Goal: Use online tool/utility: Utilize a website feature to perform a specific function

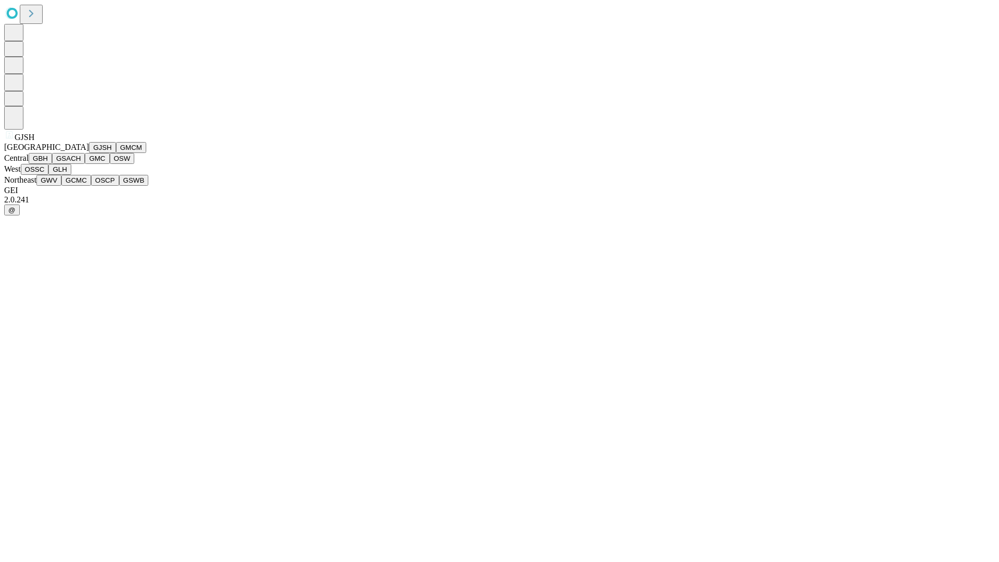
click at [89, 153] on button "GJSH" at bounding box center [102, 147] width 27 height 11
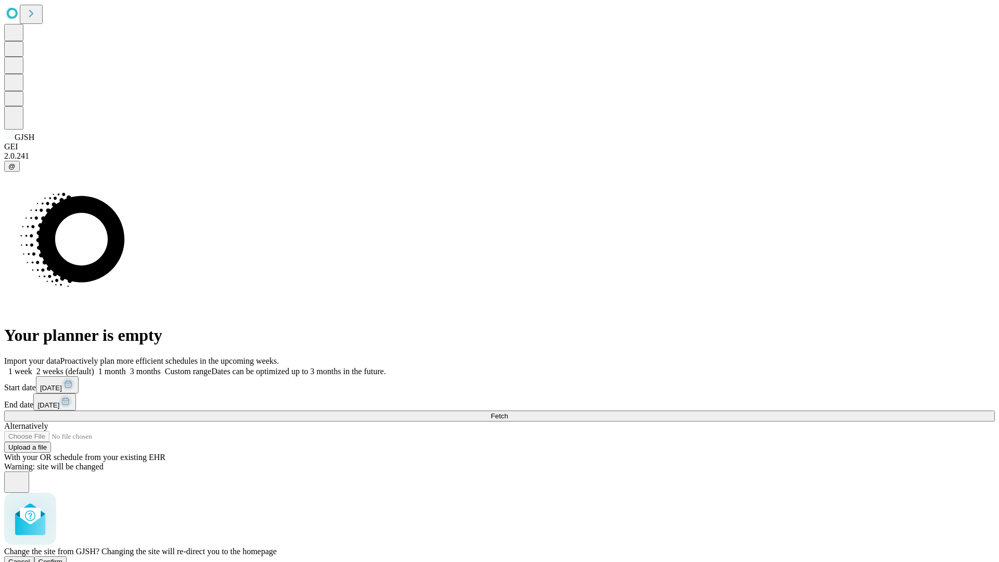
click at [63, 558] on span "Confirm" at bounding box center [50, 562] width 24 height 8
click at [126, 367] on label "1 month" at bounding box center [110, 371] width 32 height 9
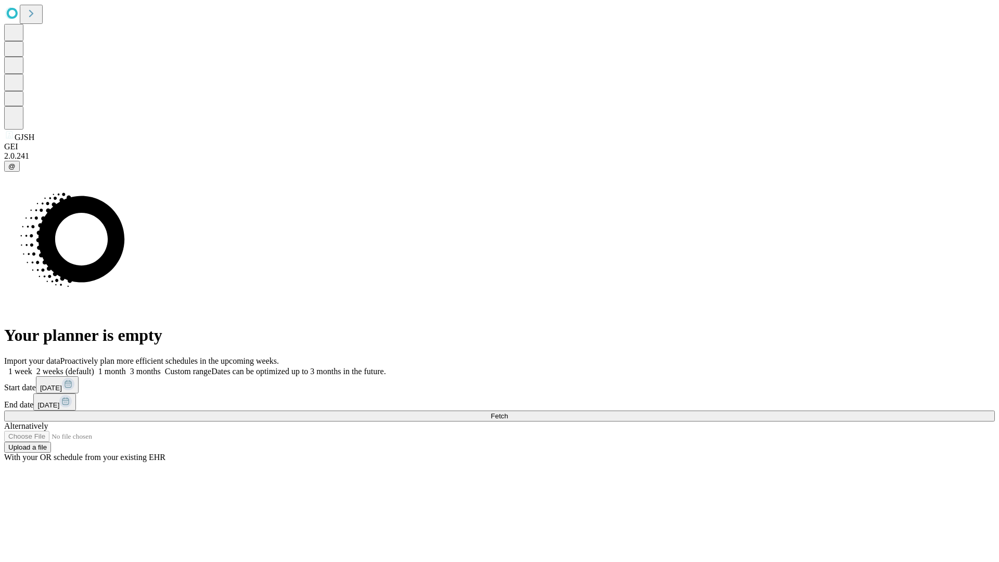
click at [508, 412] on span "Fetch" at bounding box center [499, 416] width 17 height 8
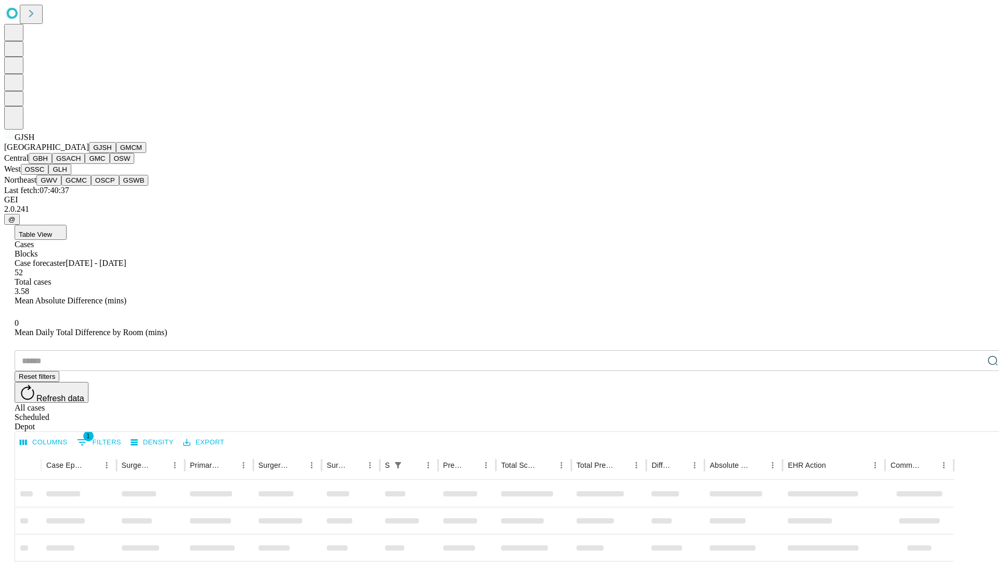
click at [116, 153] on button "GMCM" at bounding box center [131, 147] width 30 height 11
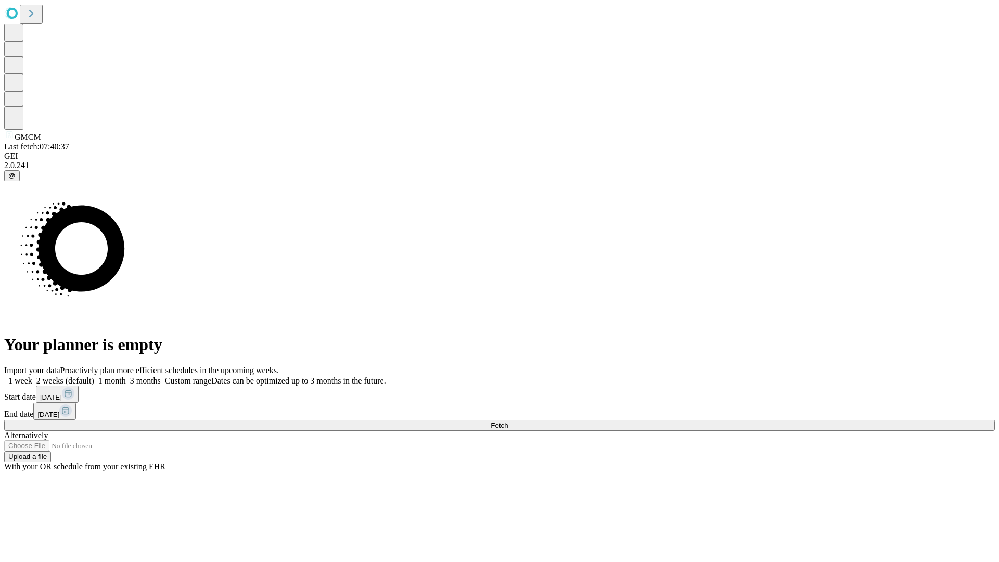
click at [126, 376] on label "1 month" at bounding box center [110, 380] width 32 height 9
click at [508, 421] on span "Fetch" at bounding box center [499, 425] width 17 height 8
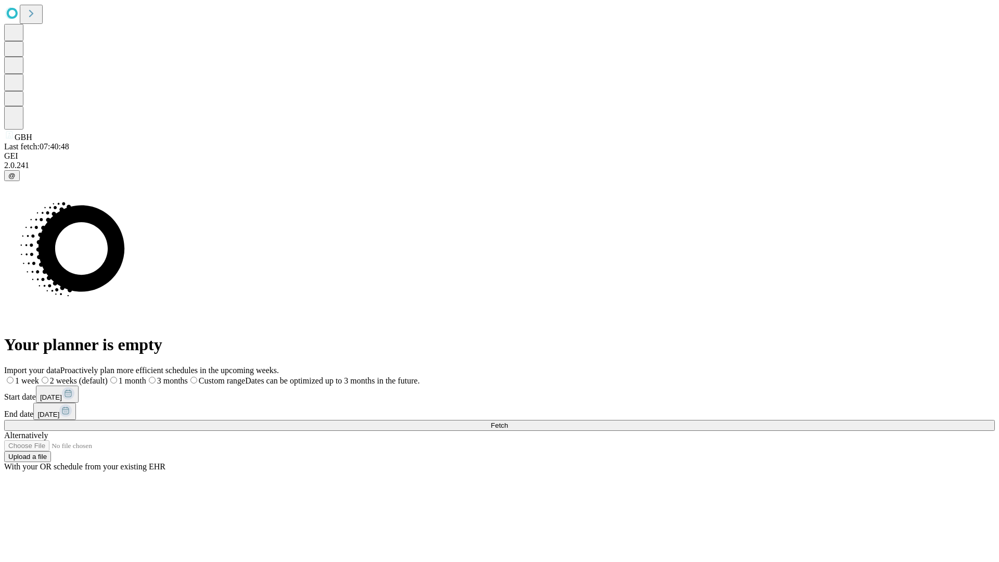
click at [146, 376] on label "1 month" at bounding box center [127, 380] width 38 height 9
click at [508, 421] on span "Fetch" at bounding box center [499, 425] width 17 height 8
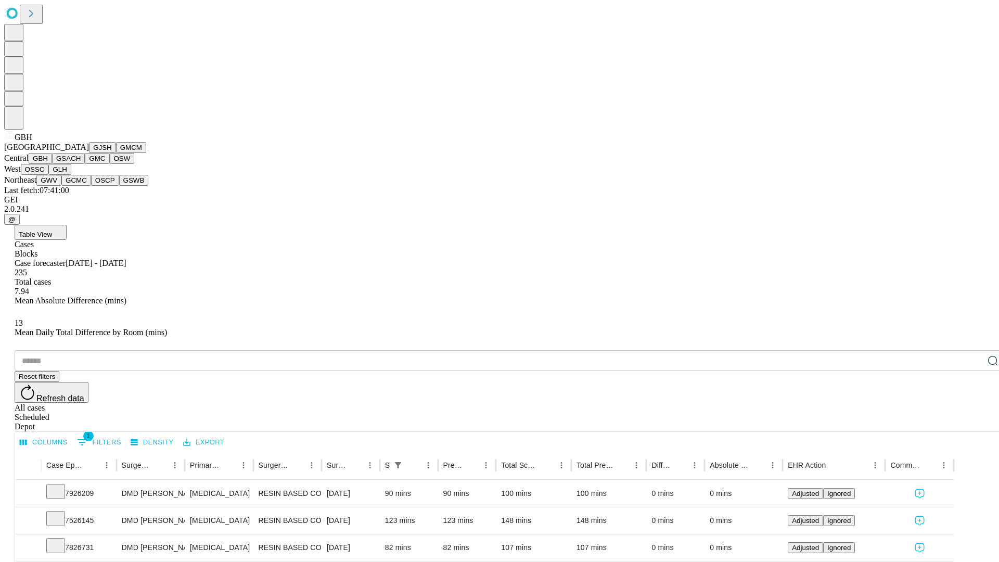
click at [81, 164] on button "GSACH" at bounding box center [68, 158] width 33 height 11
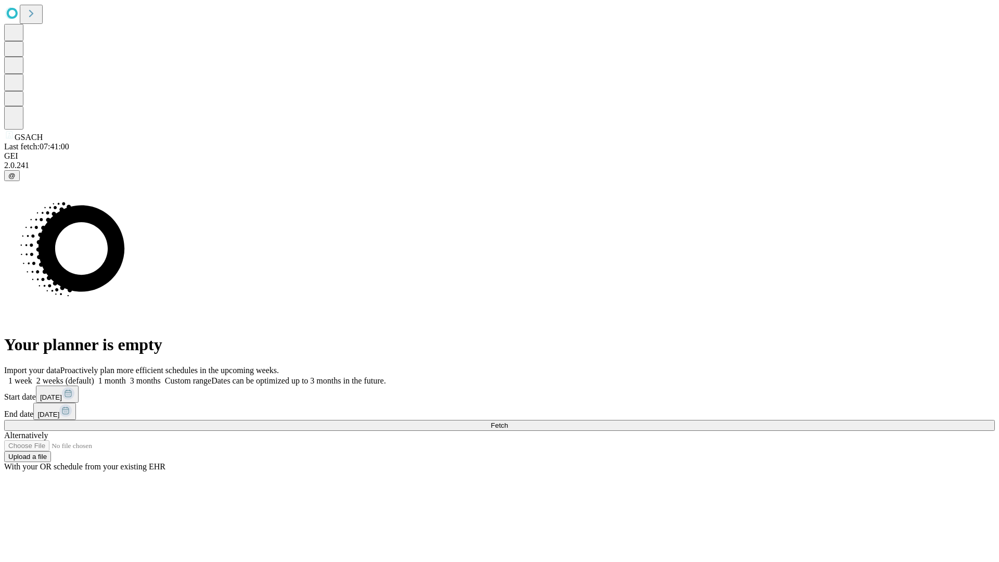
click at [126, 376] on label "1 month" at bounding box center [110, 380] width 32 height 9
click at [508, 421] on span "Fetch" at bounding box center [499, 425] width 17 height 8
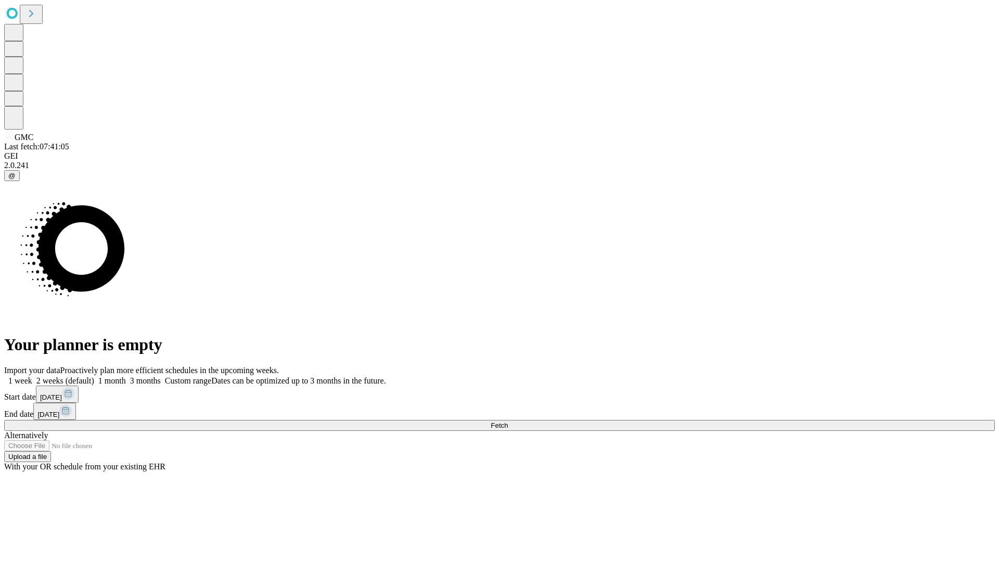
click at [126, 376] on label "1 month" at bounding box center [110, 380] width 32 height 9
click at [508, 421] on span "Fetch" at bounding box center [499, 425] width 17 height 8
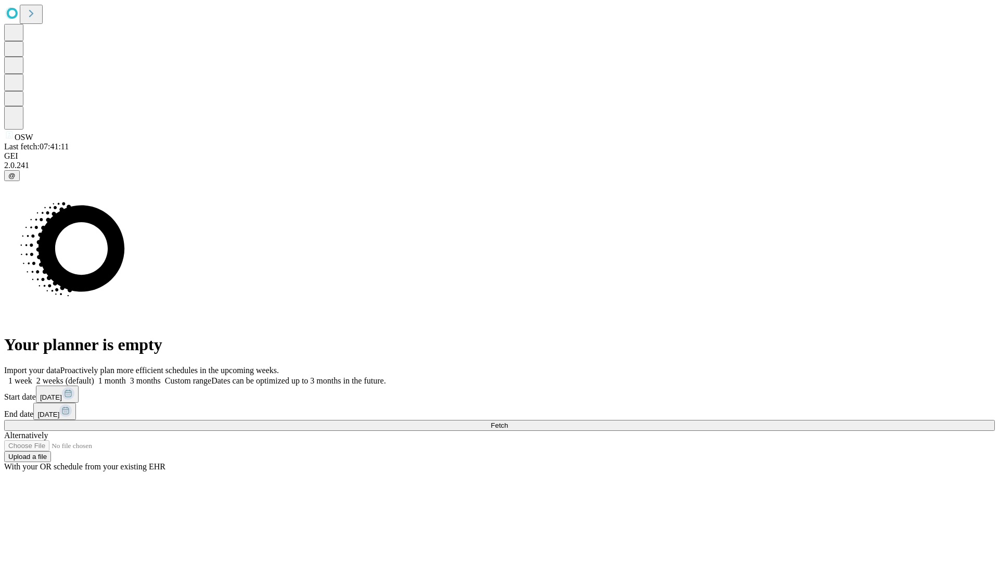
click at [126, 376] on label "1 month" at bounding box center [110, 380] width 32 height 9
click at [508, 421] on span "Fetch" at bounding box center [499, 425] width 17 height 8
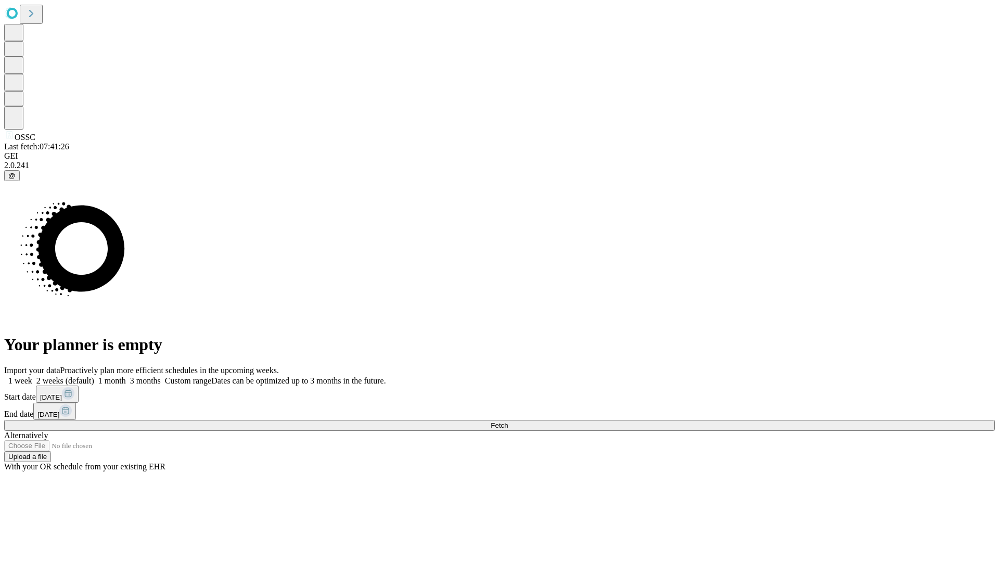
click at [126, 376] on label "1 month" at bounding box center [110, 380] width 32 height 9
click at [508, 421] on span "Fetch" at bounding box center [499, 425] width 17 height 8
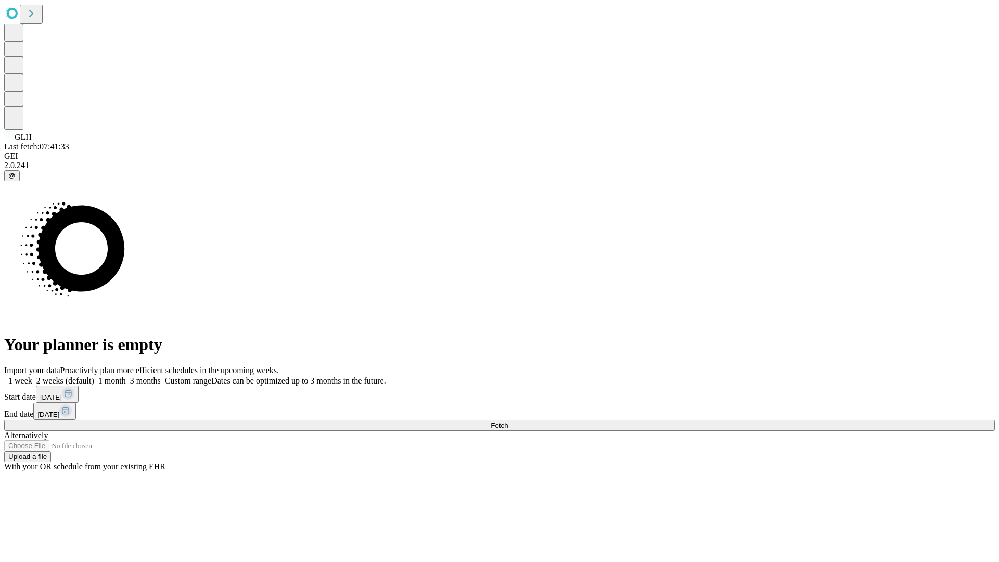
click at [126, 376] on label "1 month" at bounding box center [110, 380] width 32 height 9
click at [508, 421] on span "Fetch" at bounding box center [499, 425] width 17 height 8
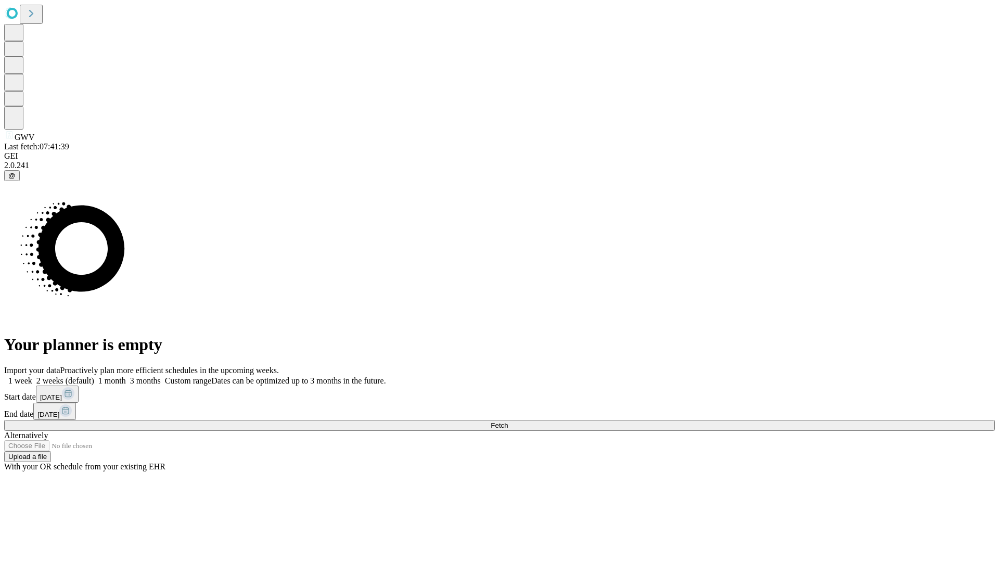
click at [126, 376] on label "1 month" at bounding box center [110, 380] width 32 height 9
click at [508, 421] on span "Fetch" at bounding box center [499, 425] width 17 height 8
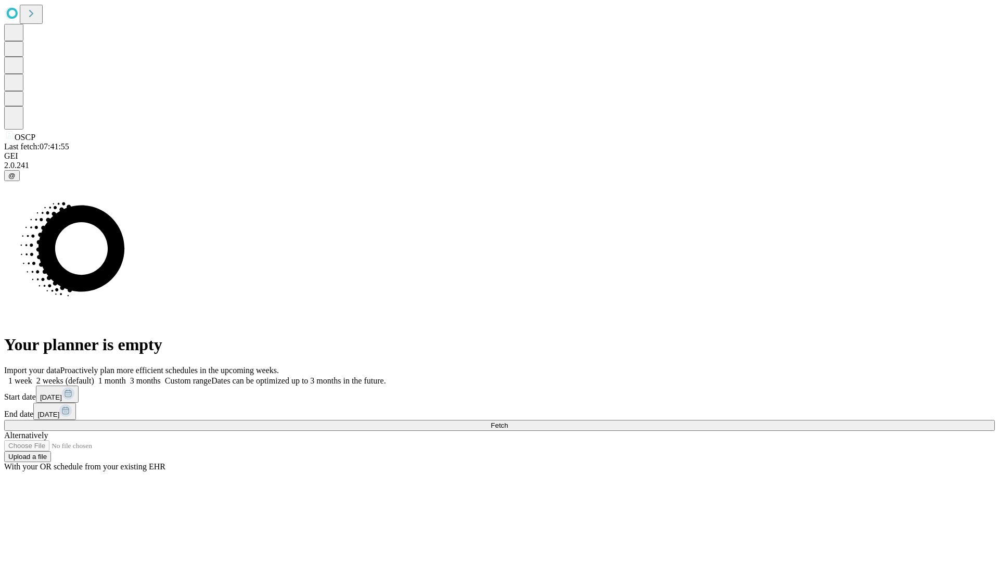
click at [126, 376] on label "1 month" at bounding box center [110, 380] width 32 height 9
click at [508, 421] on span "Fetch" at bounding box center [499, 425] width 17 height 8
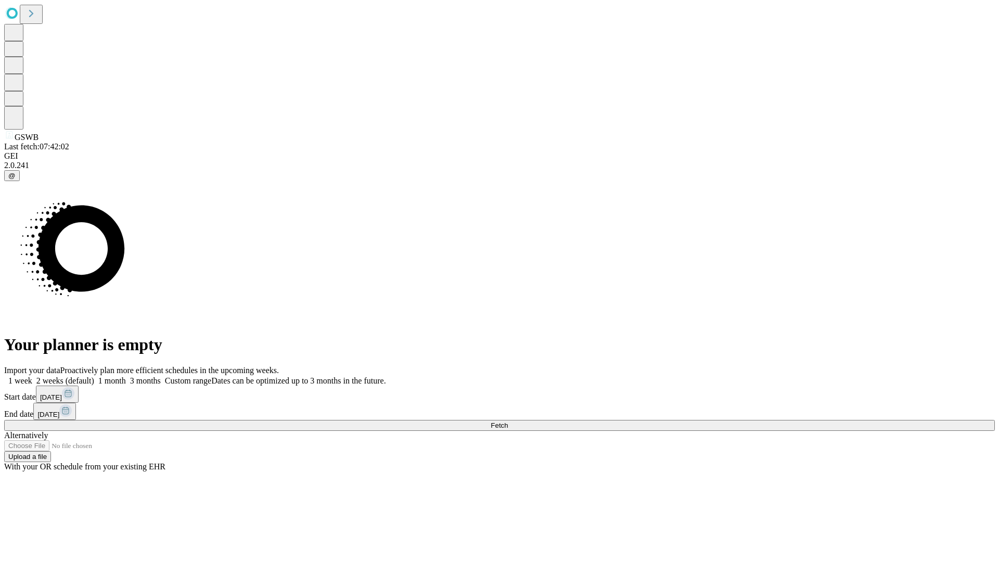
click at [508, 421] on span "Fetch" at bounding box center [499, 425] width 17 height 8
